Goal: Transaction & Acquisition: Purchase product/service

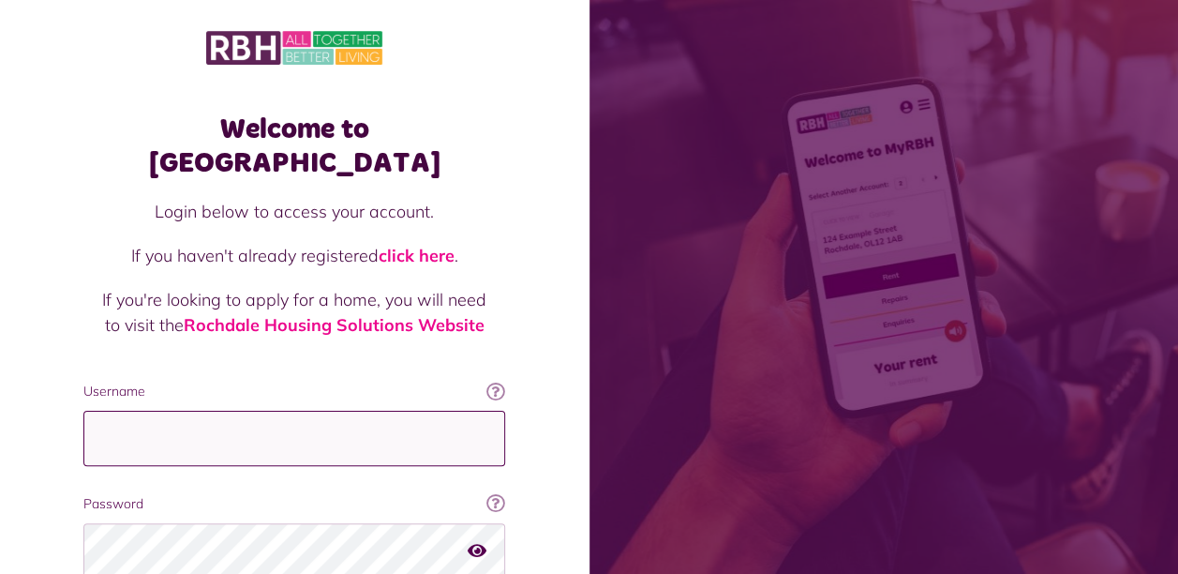
click at [212, 412] on input "Username" at bounding box center [294, 438] width 422 height 55
type input "**********"
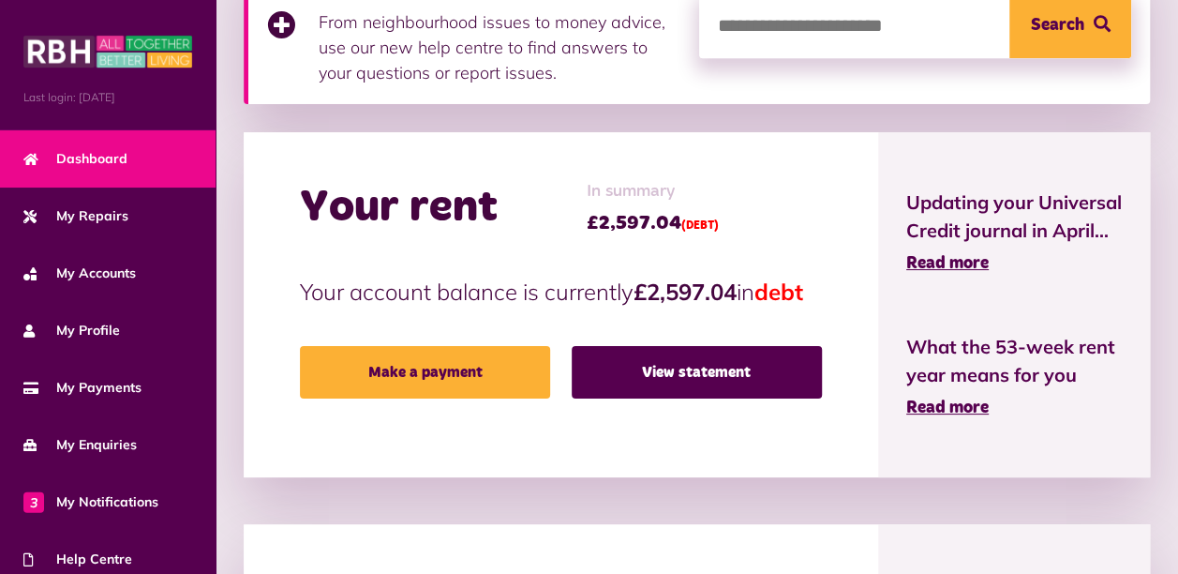
scroll to position [373, 0]
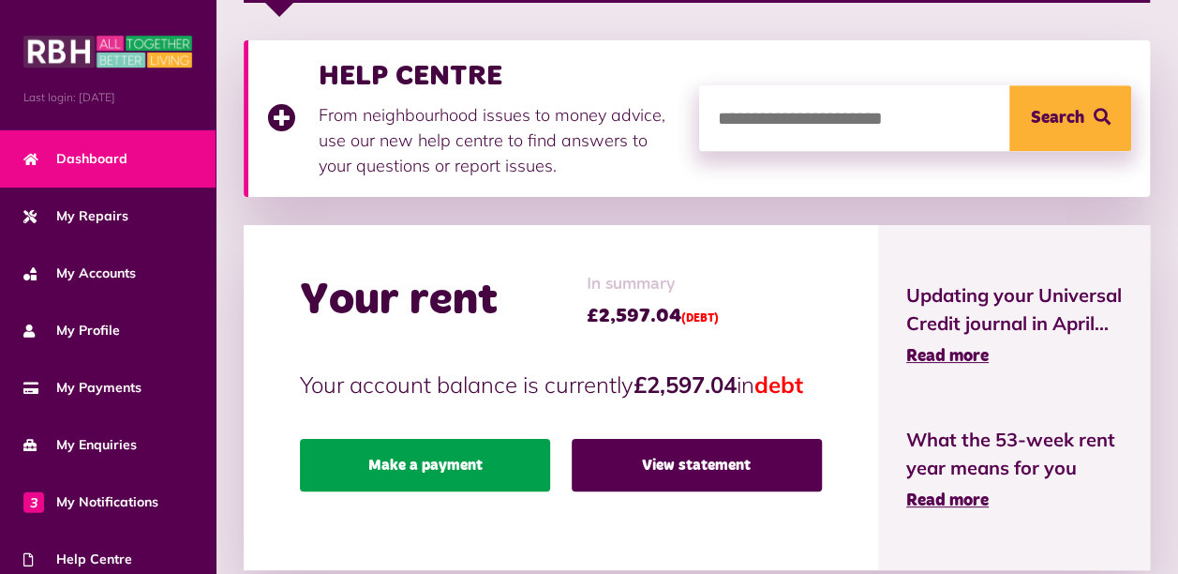
click at [461, 491] on link "Make a payment" at bounding box center [425, 465] width 250 height 52
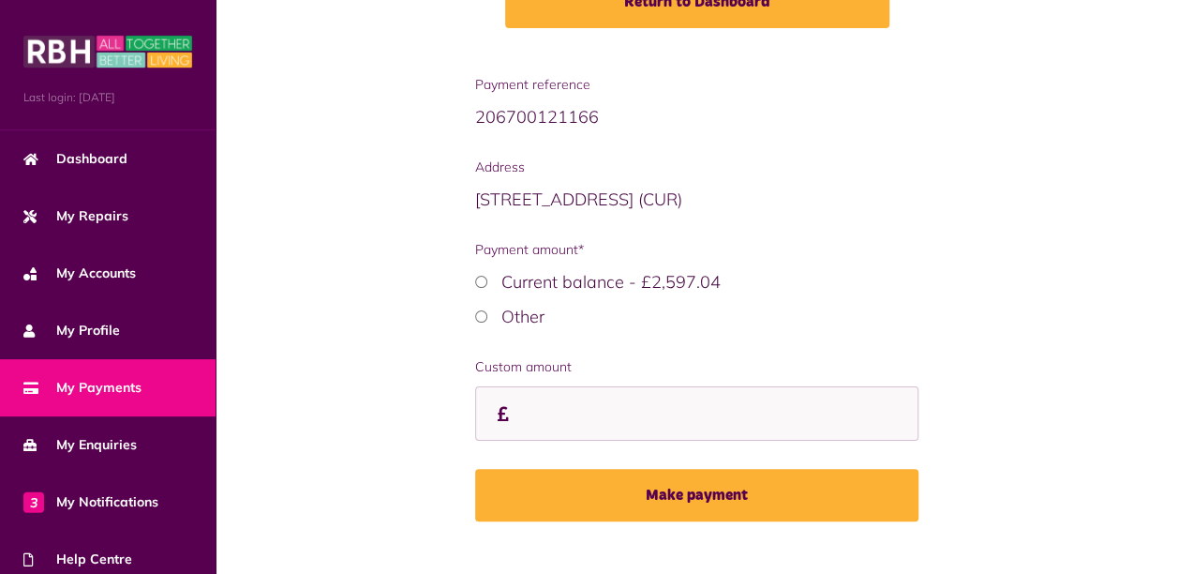
scroll to position [365, 0]
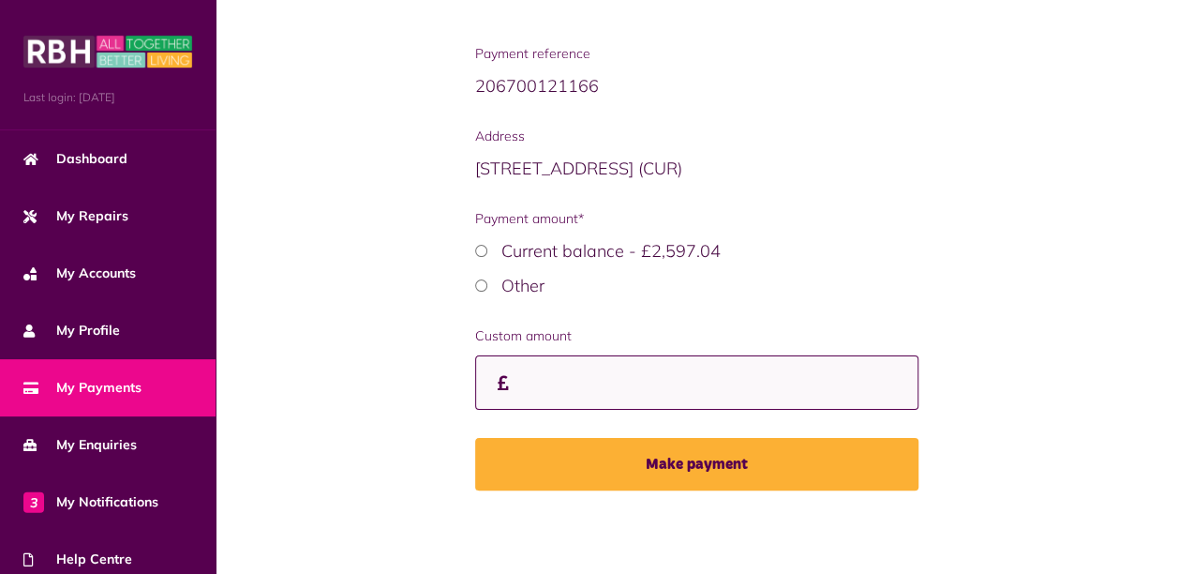
click at [537, 392] on input "Custom amount" at bounding box center [697, 382] width 444 height 55
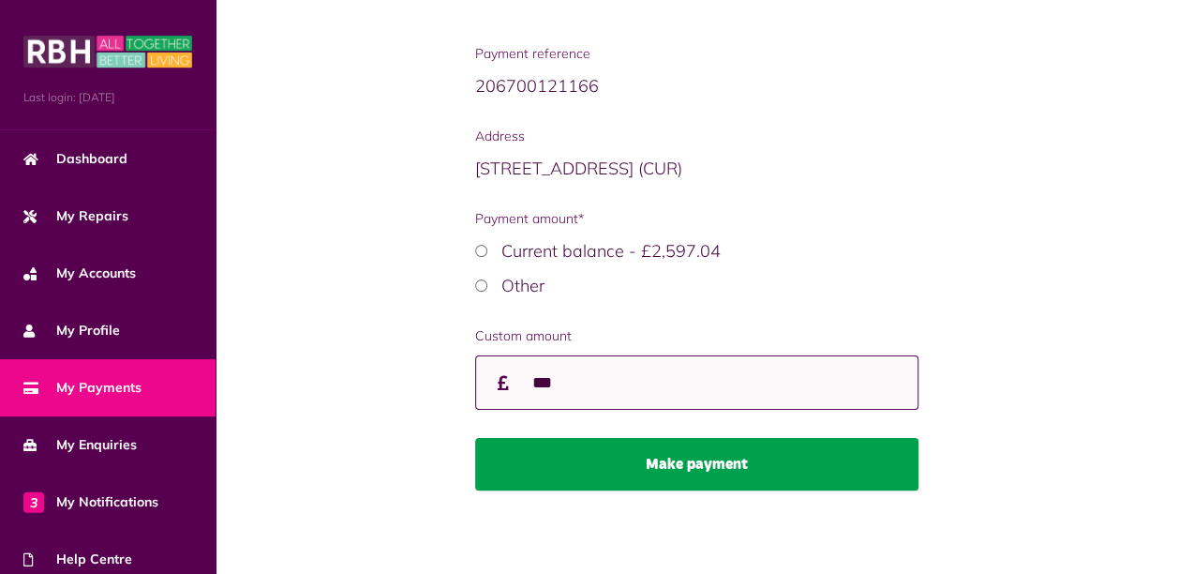
type input "***"
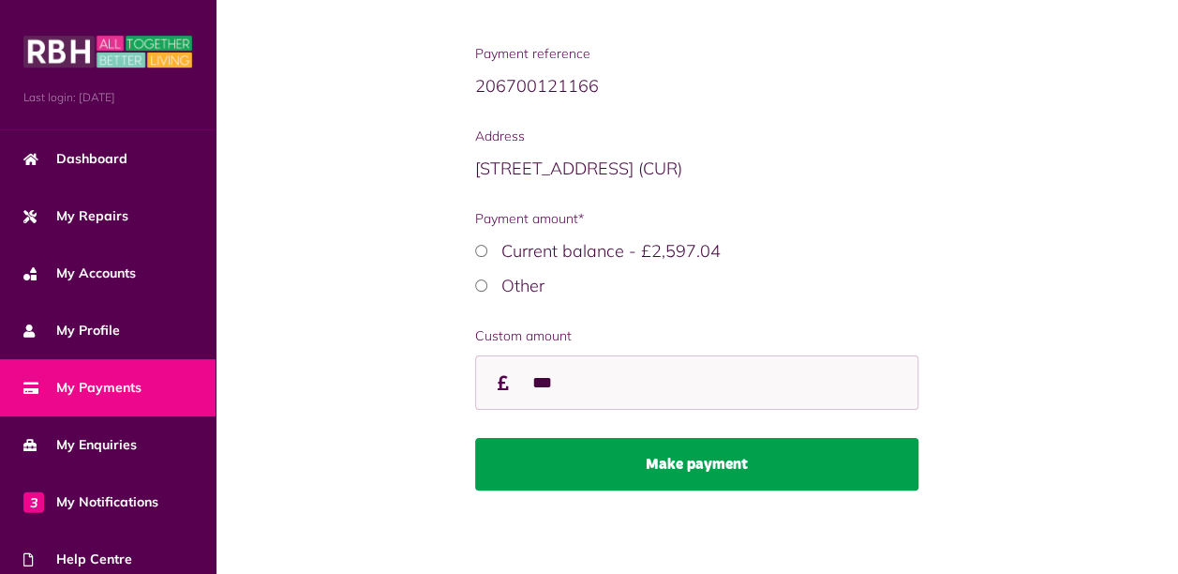
click at [734, 473] on button "Make payment" at bounding box center [697, 464] width 444 height 52
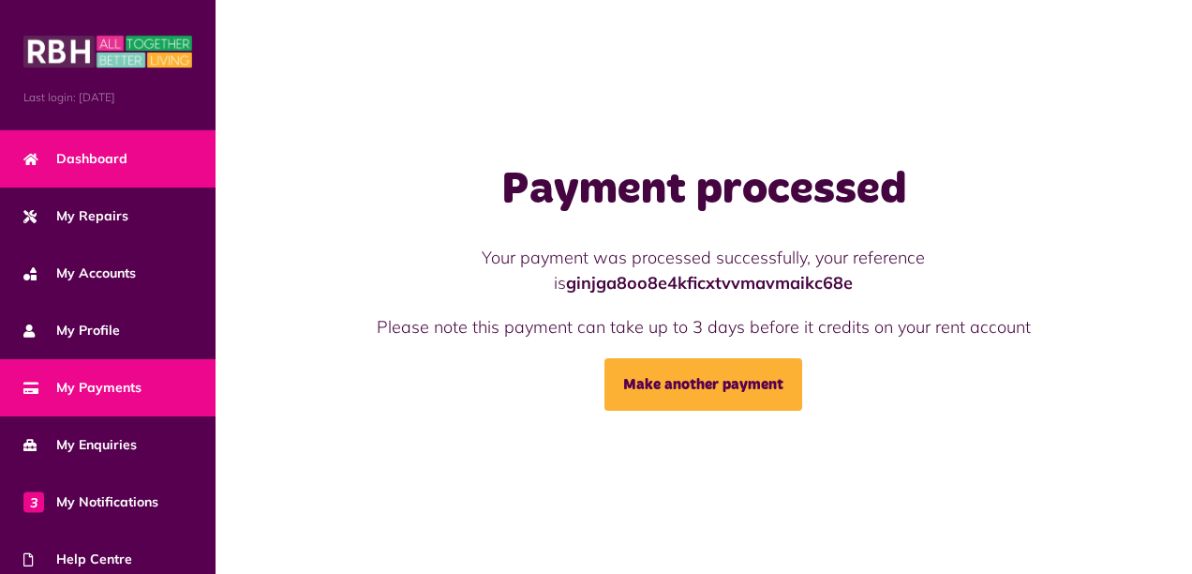
click at [93, 165] on span "Dashboard" at bounding box center [75, 159] width 104 height 20
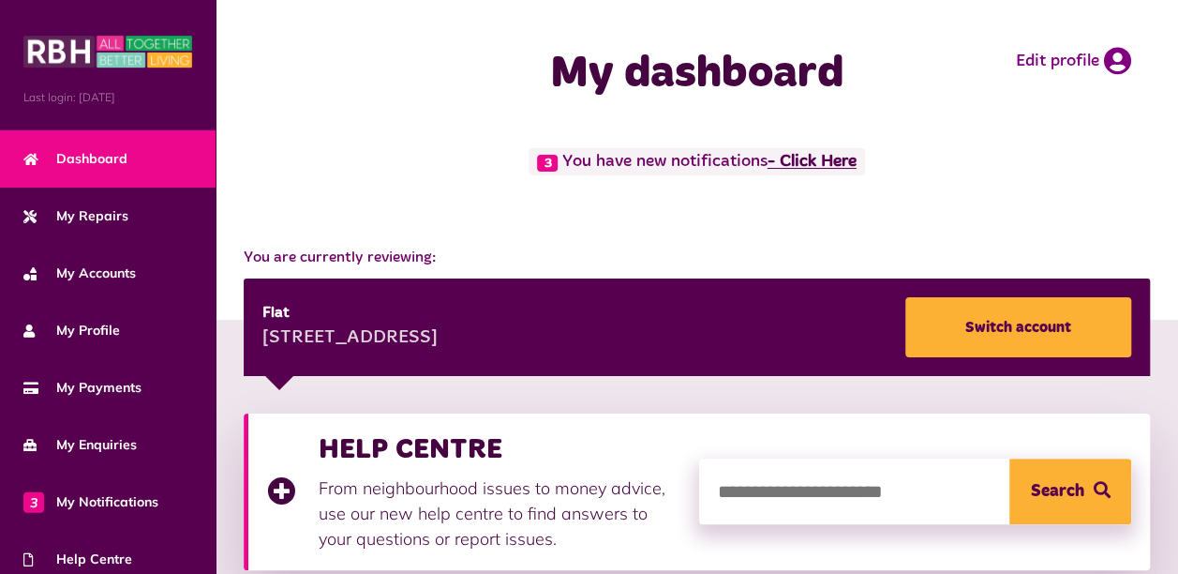
click at [838, 154] on link "- Click Here" at bounding box center [812, 162] width 89 height 17
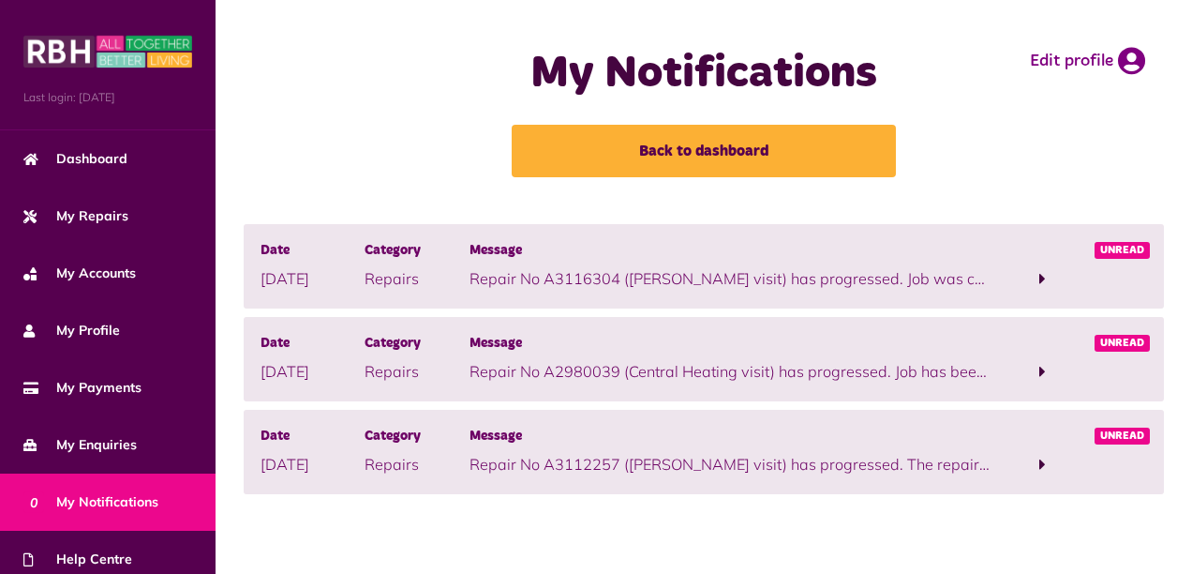
click at [1041, 373] on span at bounding box center [1043, 371] width 7 height 17
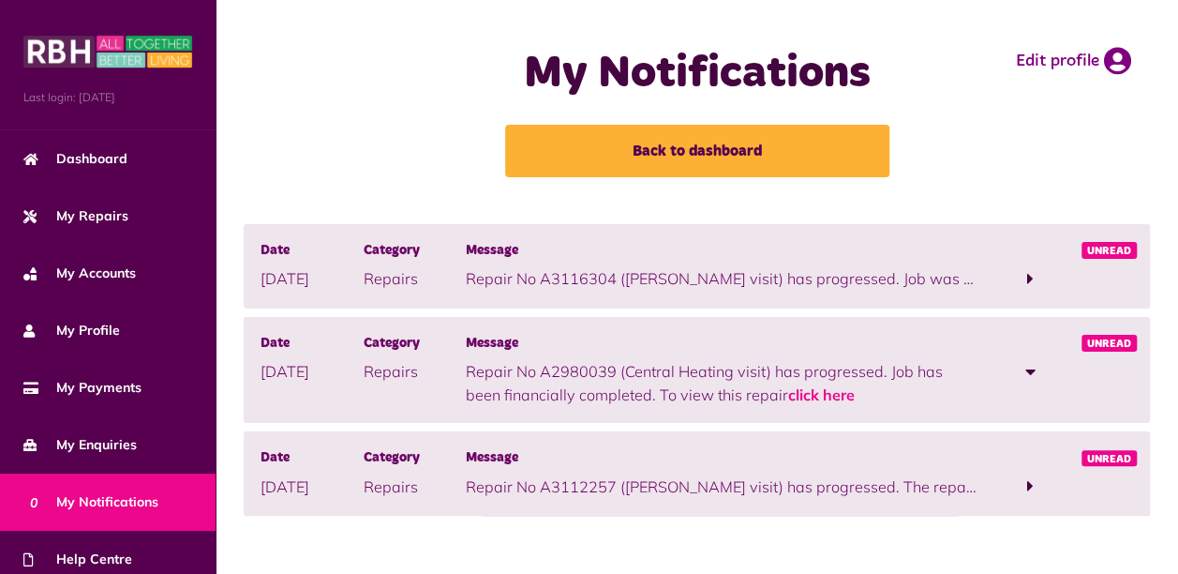
click at [1033, 275] on span at bounding box center [1030, 278] width 7 height 17
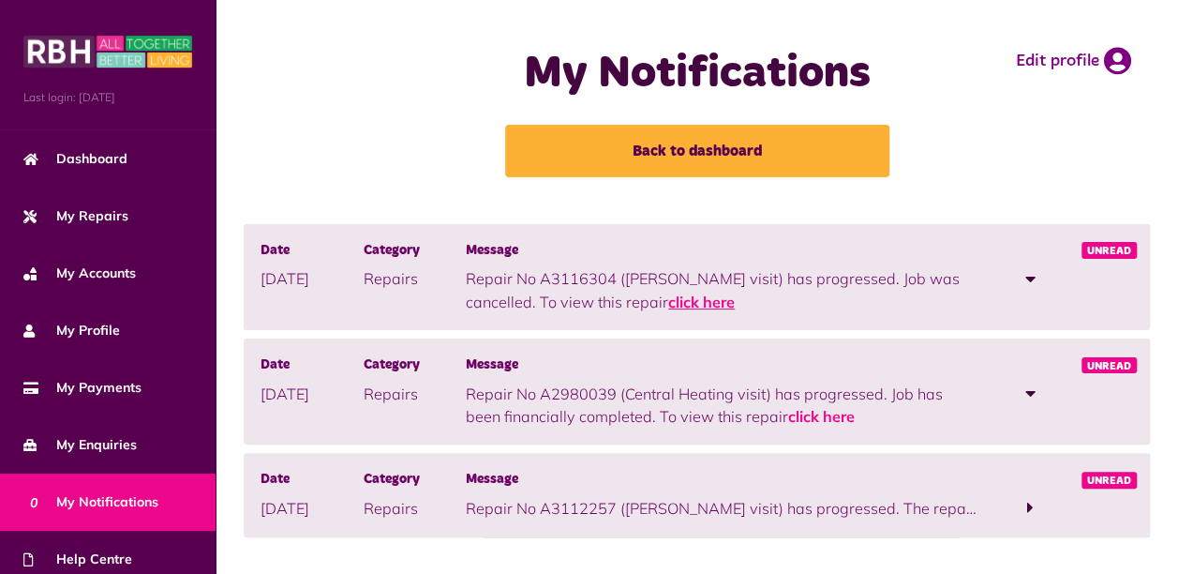
click at [668, 302] on link "click here" at bounding box center [701, 301] width 67 height 19
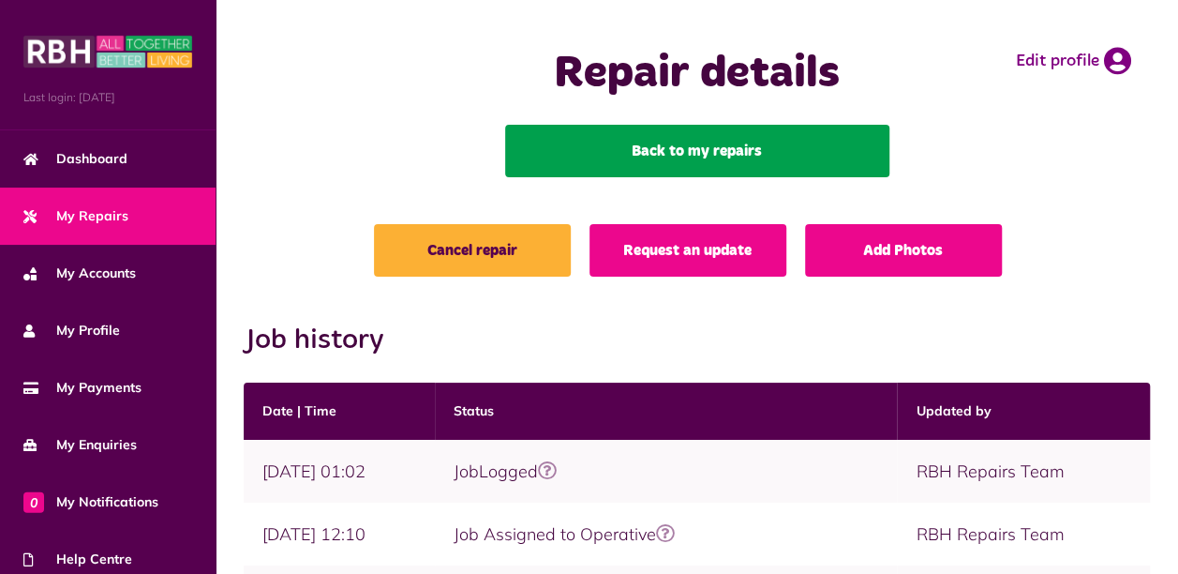
click at [706, 147] on link "Back to my repairs" at bounding box center [697, 151] width 384 height 52
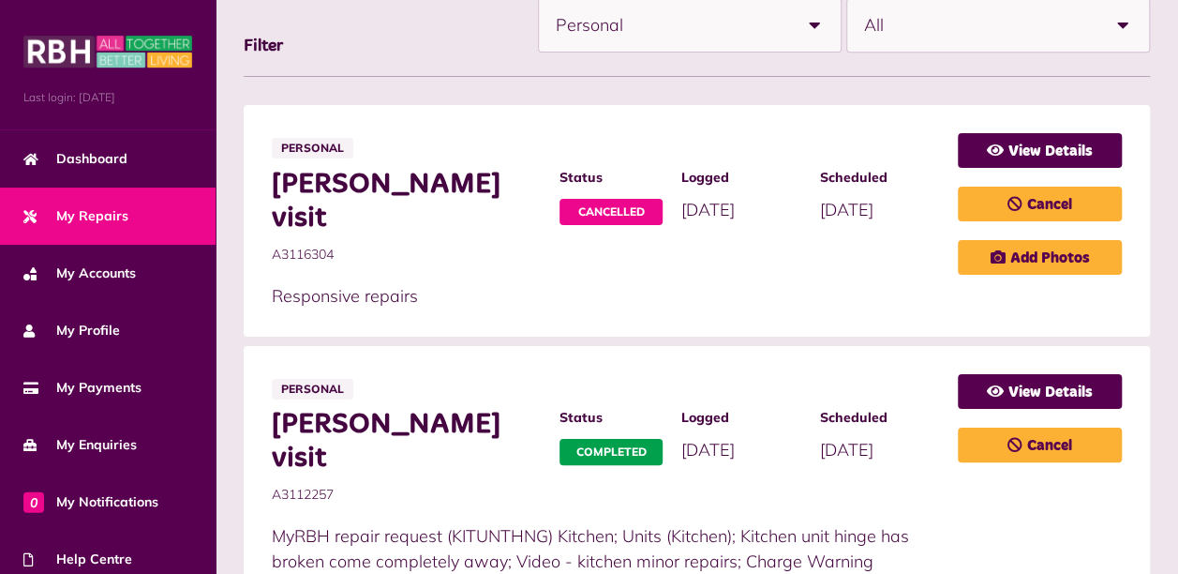
scroll to position [875, 0]
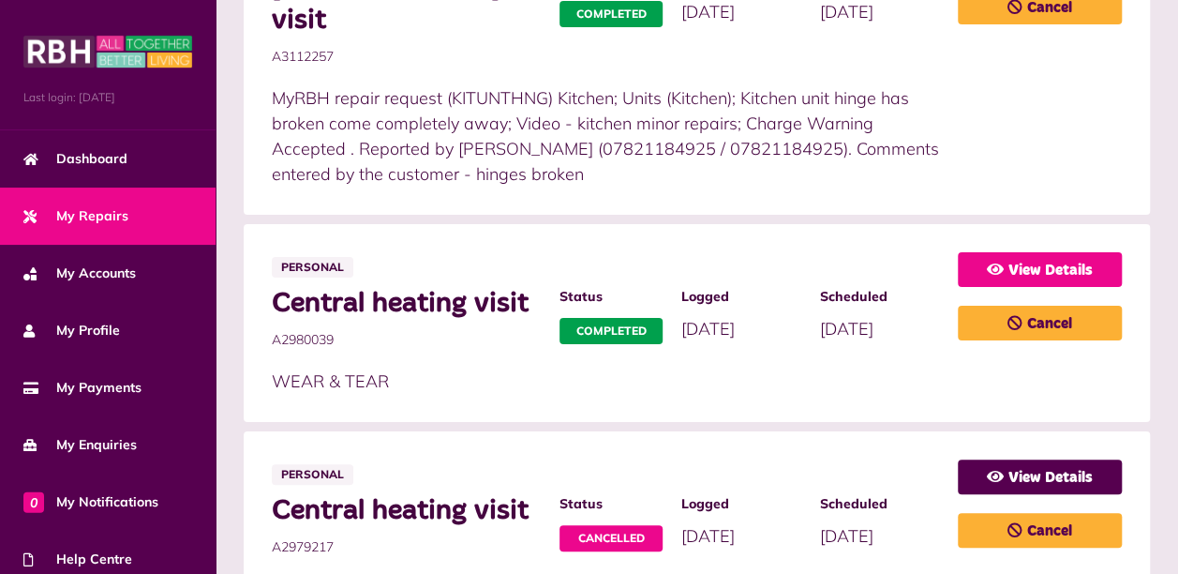
click at [1079, 252] on link "View Details" at bounding box center [1040, 269] width 164 height 35
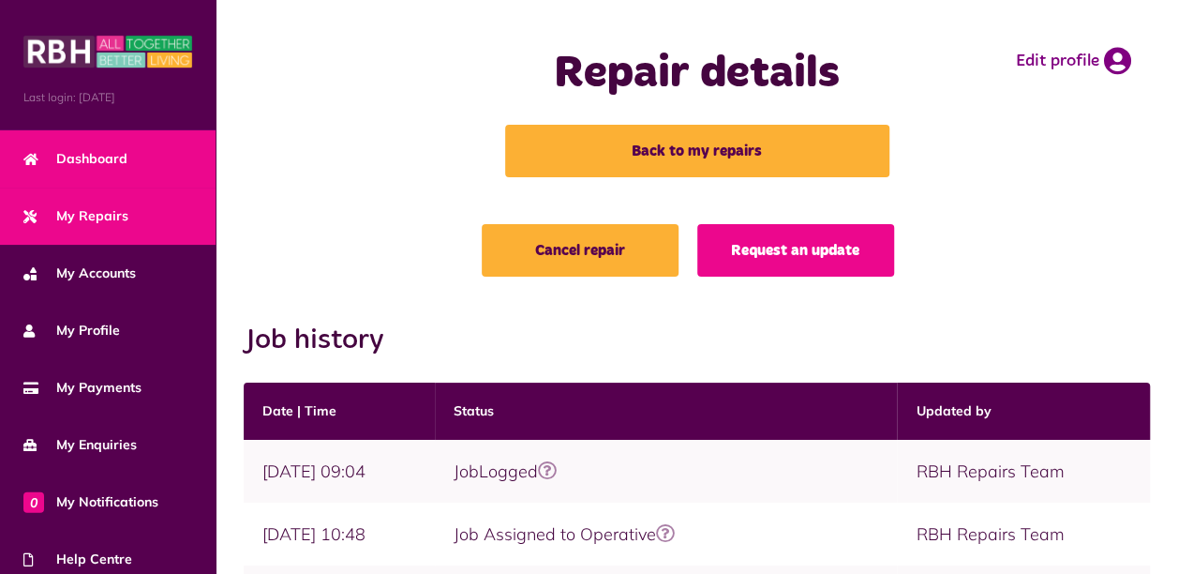
click at [107, 156] on span "Dashboard" at bounding box center [75, 159] width 104 height 20
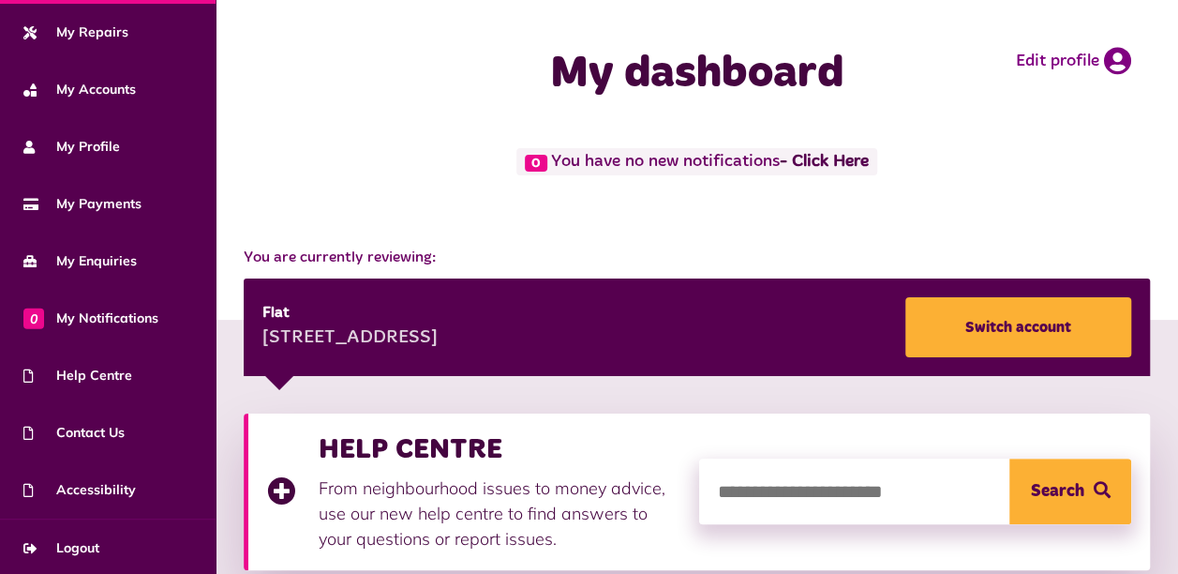
scroll to position [656, 0]
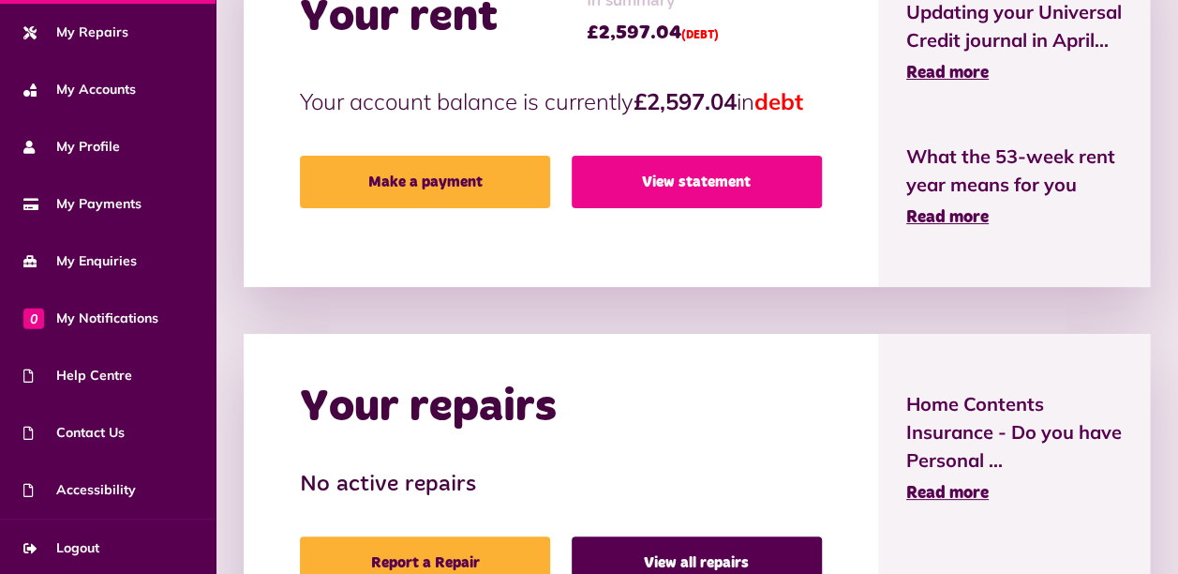
click at [748, 208] on link "View statement" at bounding box center [697, 182] width 250 height 52
